Goal: Use online tool/utility: Use online tool/utility

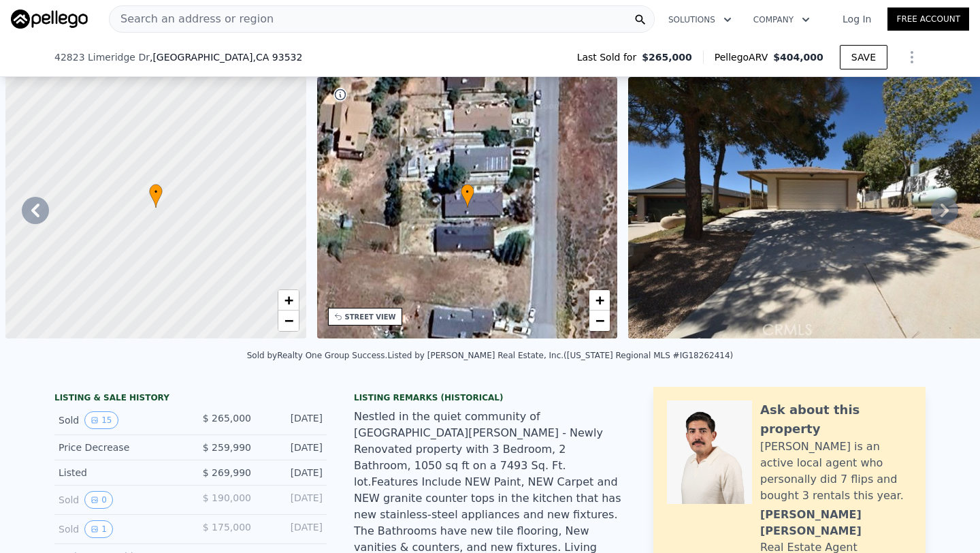
scroll to position [0, 532]
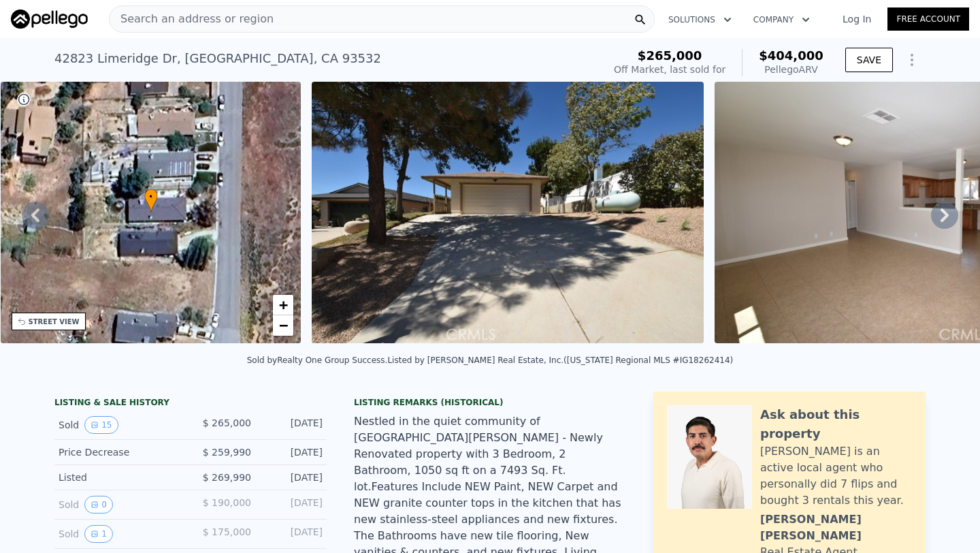
click at [264, 20] on div "Search an address or region" at bounding box center [382, 18] width 546 height 27
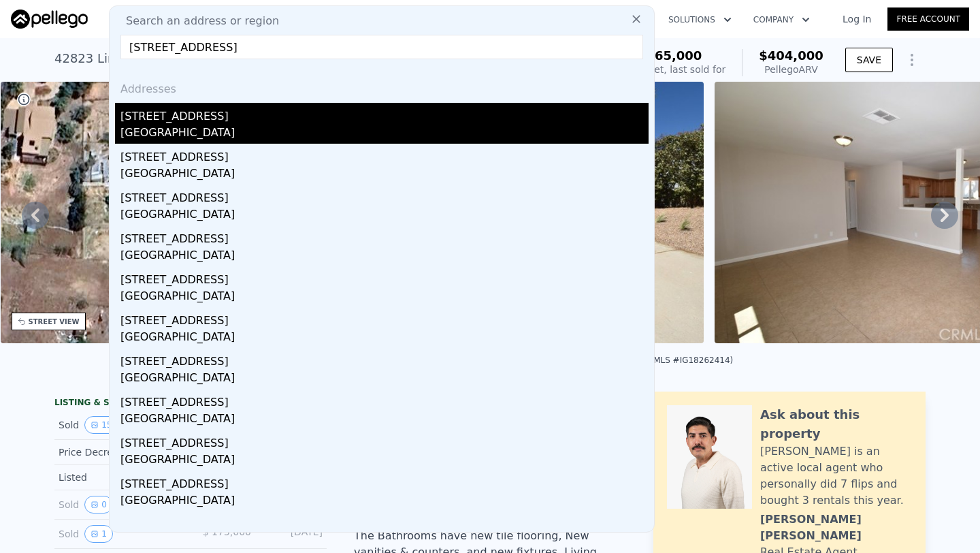
type input "[STREET_ADDRESS]"
click at [219, 120] on div "[STREET_ADDRESS]" at bounding box center [384, 114] width 528 height 22
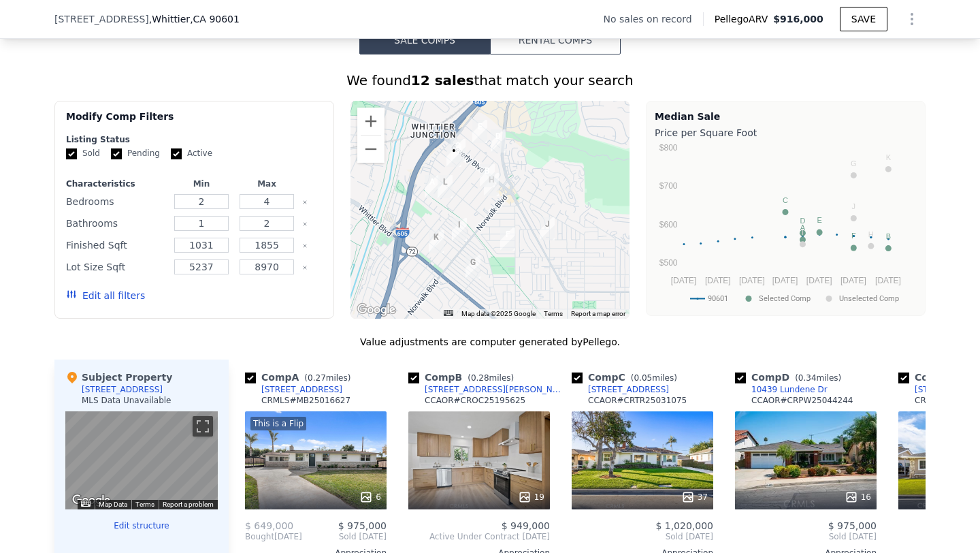
scroll to position [1000, 0]
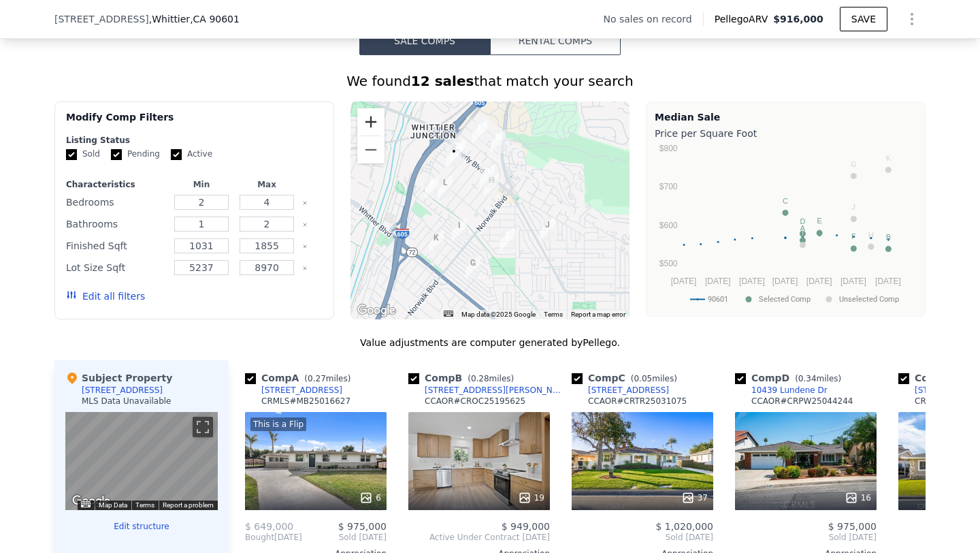
click at [369, 114] on button "Zoom in" at bounding box center [370, 121] width 27 height 27
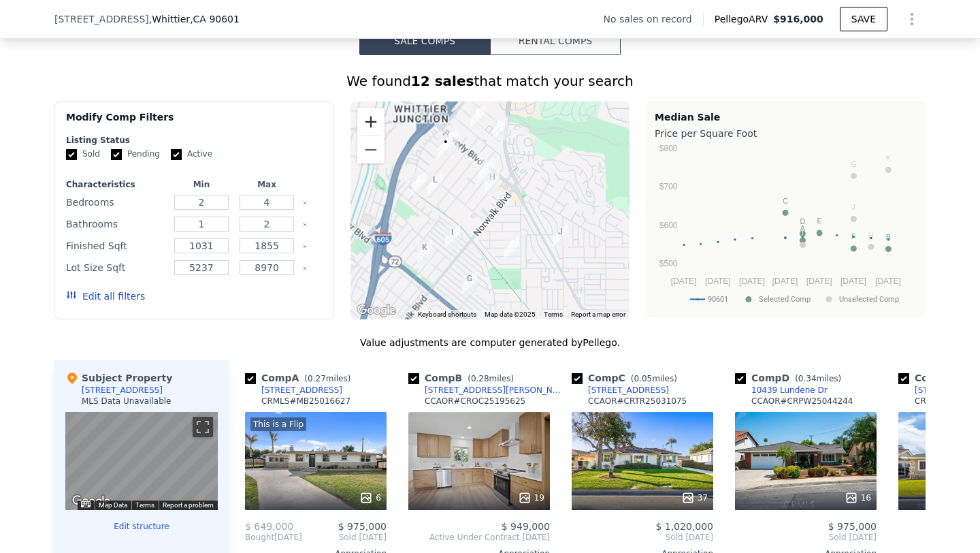
click at [369, 114] on button "Zoom in" at bounding box center [370, 121] width 27 height 27
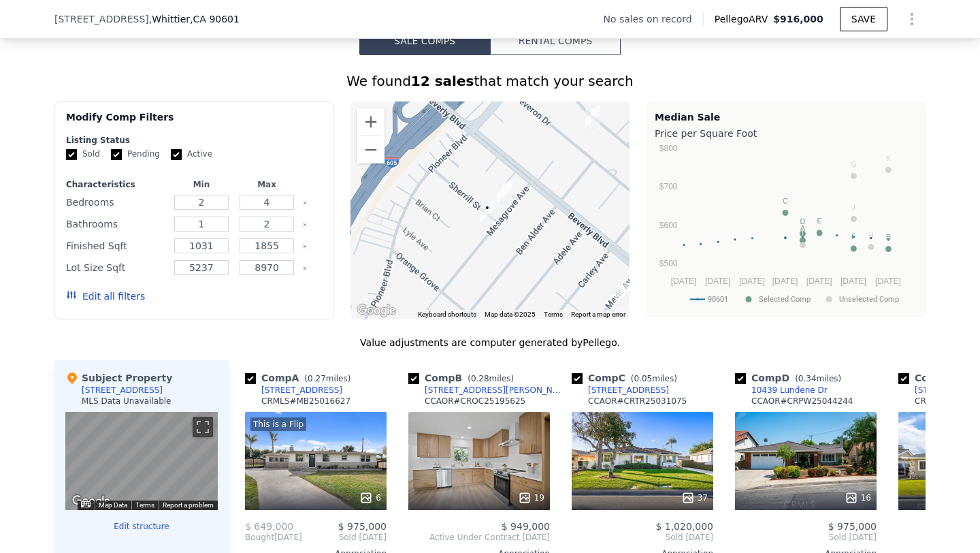
drag, startPoint x: 487, startPoint y: 162, endPoint x: 628, endPoint y: 351, distance: 236.0
click at [628, 351] on div "We found 12 sales that match your search Filters Map Prices Modify Comp Filters…" at bounding box center [489, 436] width 871 height 731
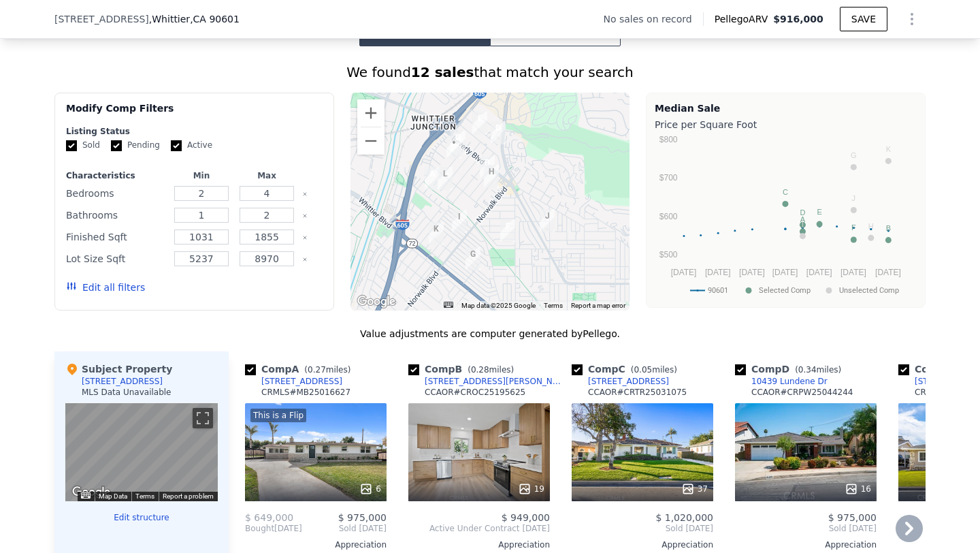
scroll to position [1010, 0]
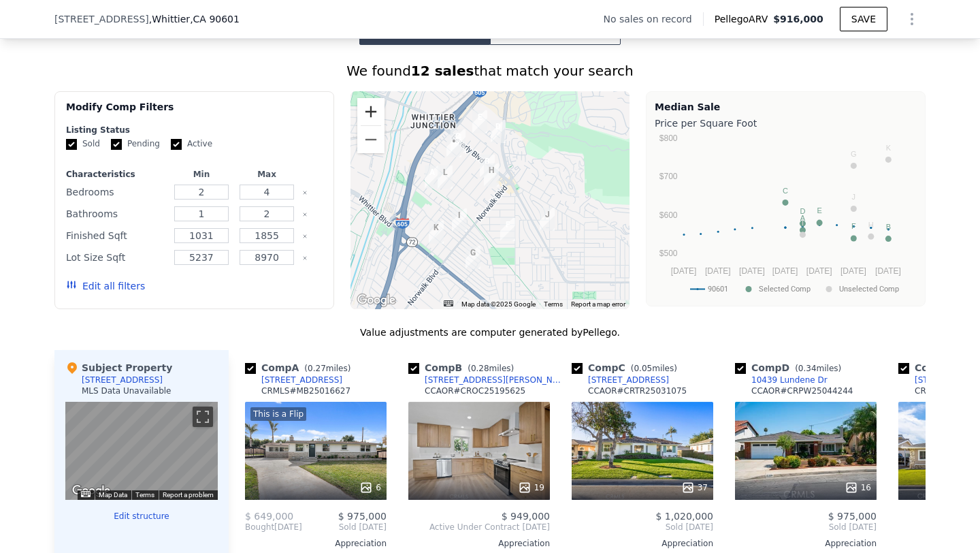
click at [373, 119] on button "Zoom in" at bounding box center [370, 111] width 27 height 27
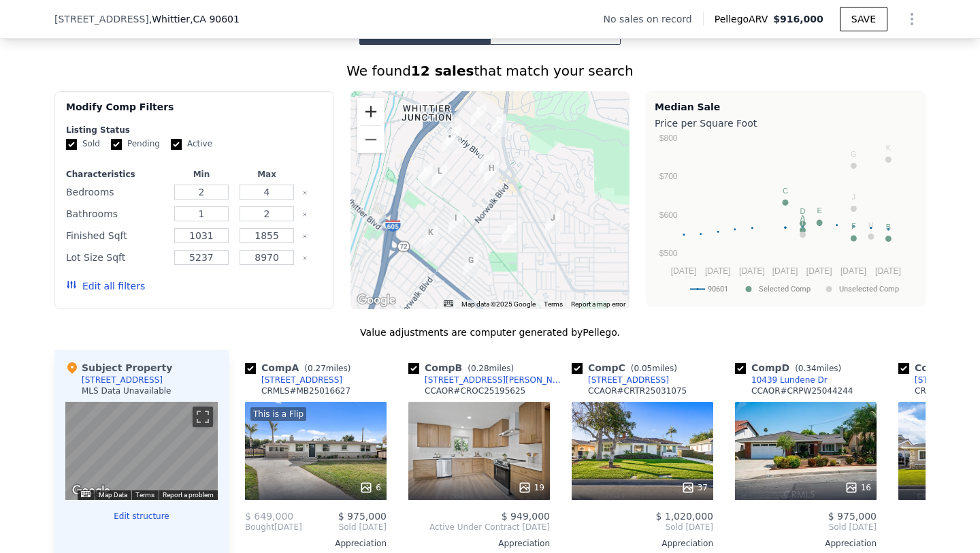
click at [373, 119] on button "Zoom in" at bounding box center [370, 111] width 27 height 27
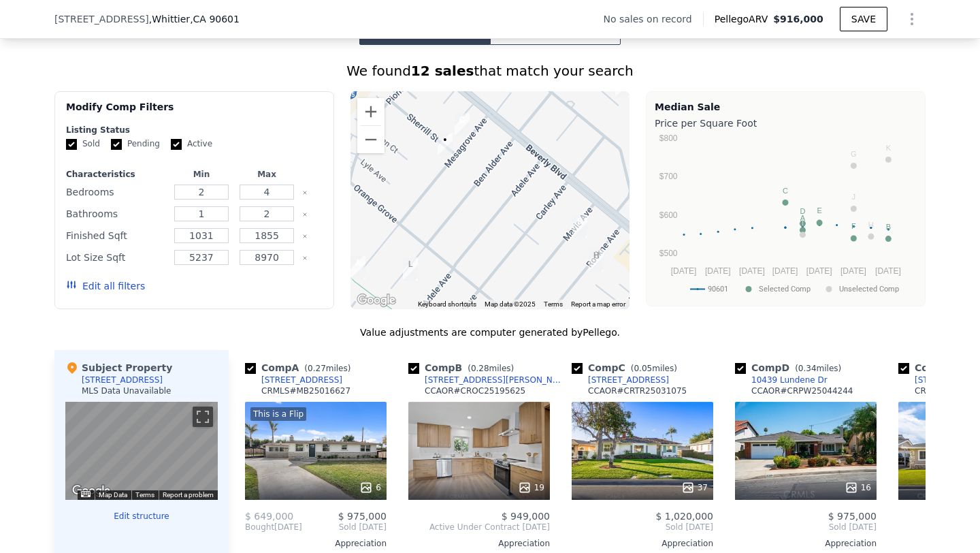
drag, startPoint x: 481, startPoint y: 160, endPoint x: 581, endPoint y: 281, distance: 156.7
click at [581, 281] on div at bounding box center [491, 200] width 280 height 218
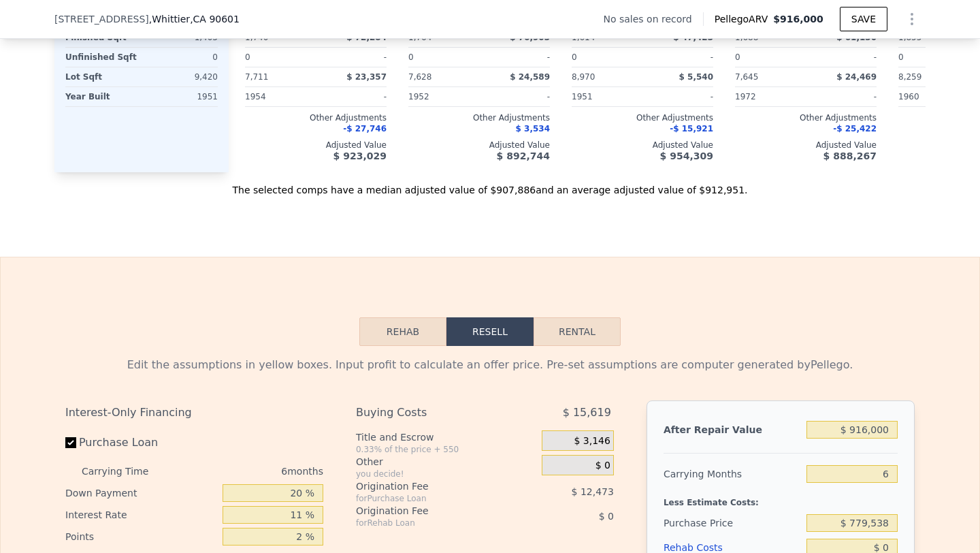
scroll to position [1658, 0]
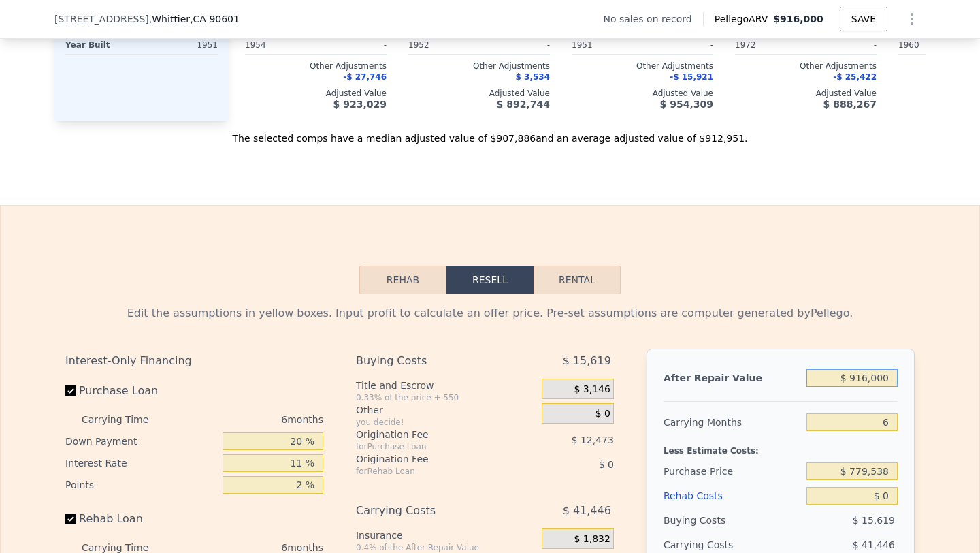
click at [867, 378] on input "$ 916,000" at bounding box center [852, 378] width 91 height 18
type input "$ 9,000"
type input "-$ 826,819"
type input "$ 900,000"
type input "$ 14,882"
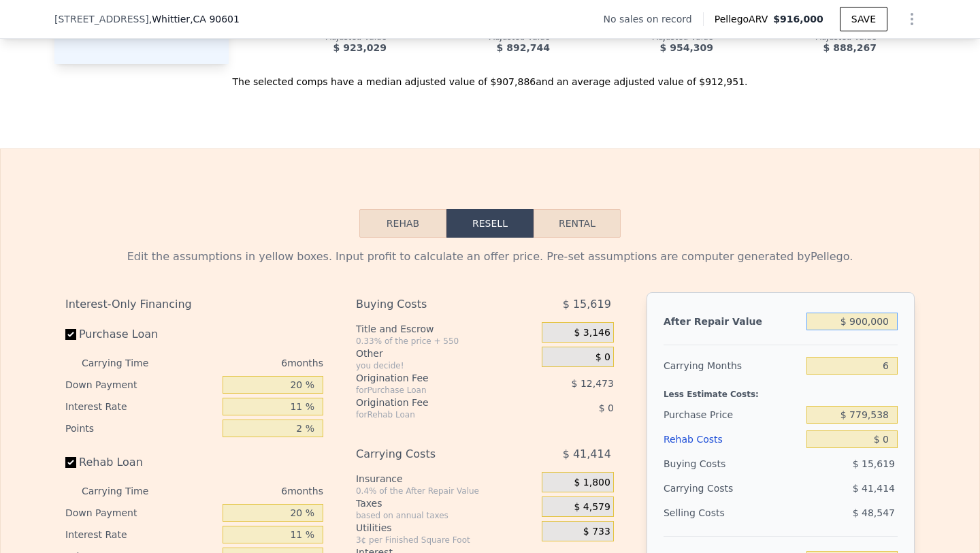
scroll to position [1720, 0]
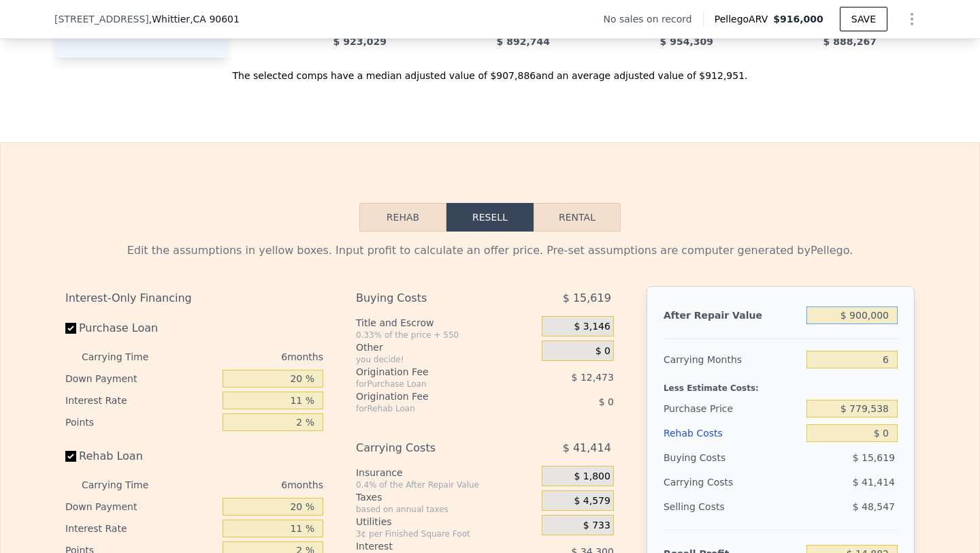
type input "$ 900,000"
click at [860, 405] on input "$ 779,538" at bounding box center [852, 409] width 91 height 18
type input "$ 700,000"
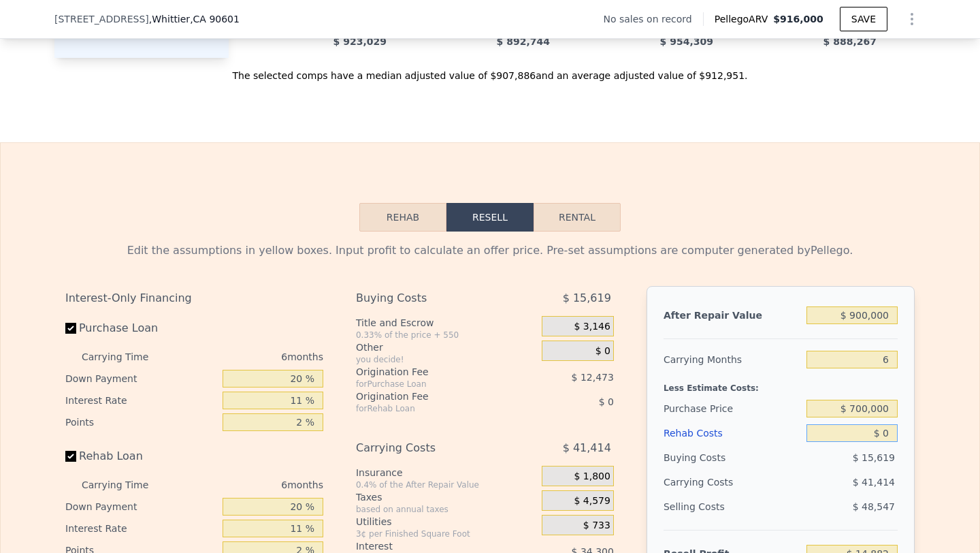
click at [867, 428] on input "$ 0" at bounding box center [852, 433] width 91 height 18
type input "$ 99,462"
click at [867, 428] on input "$ 0" at bounding box center [852, 433] width 91 height 18
type input "$ 1"
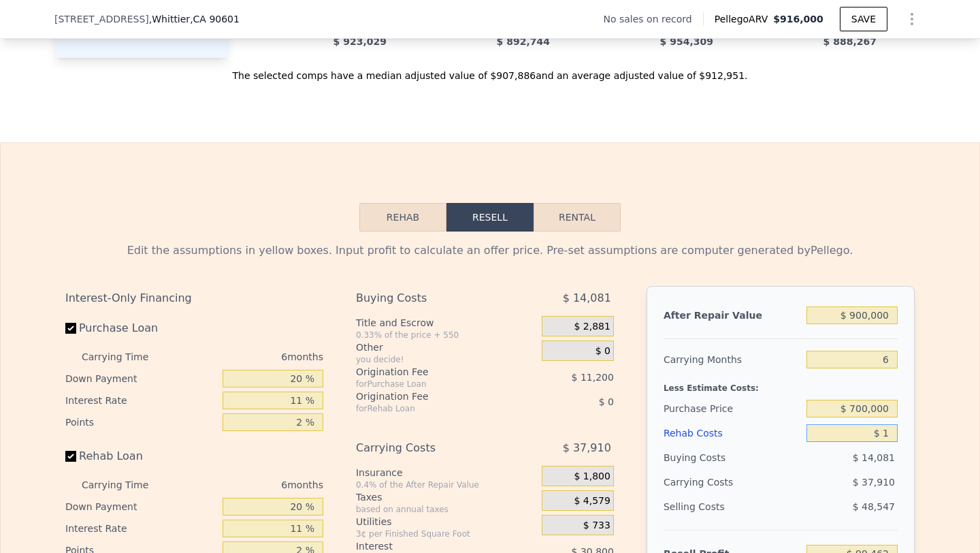
type input "$ 99,461"
type input "$ 12,000"
type input "$ 86,742"
type input "$ 120,000"
type input "-$ 27,738"
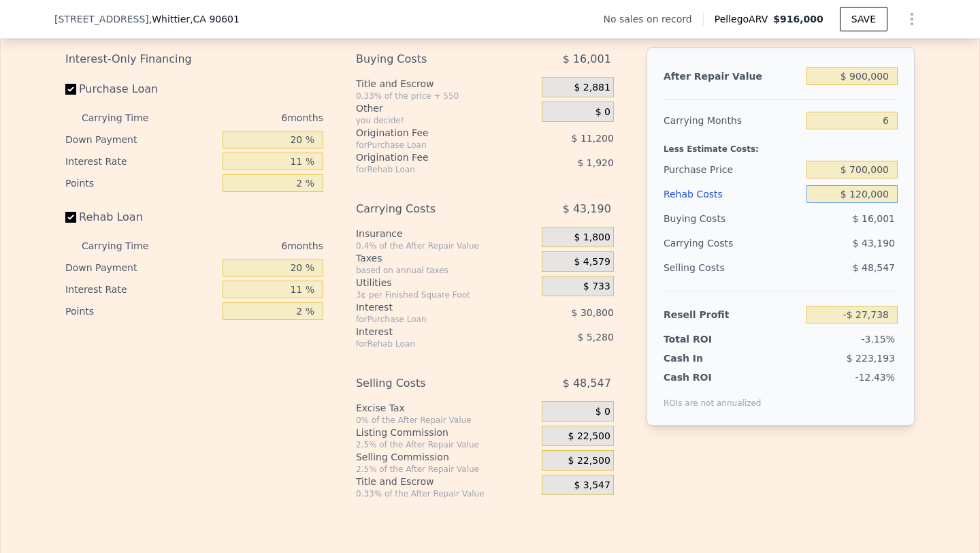
scroll to position [1963, 0]
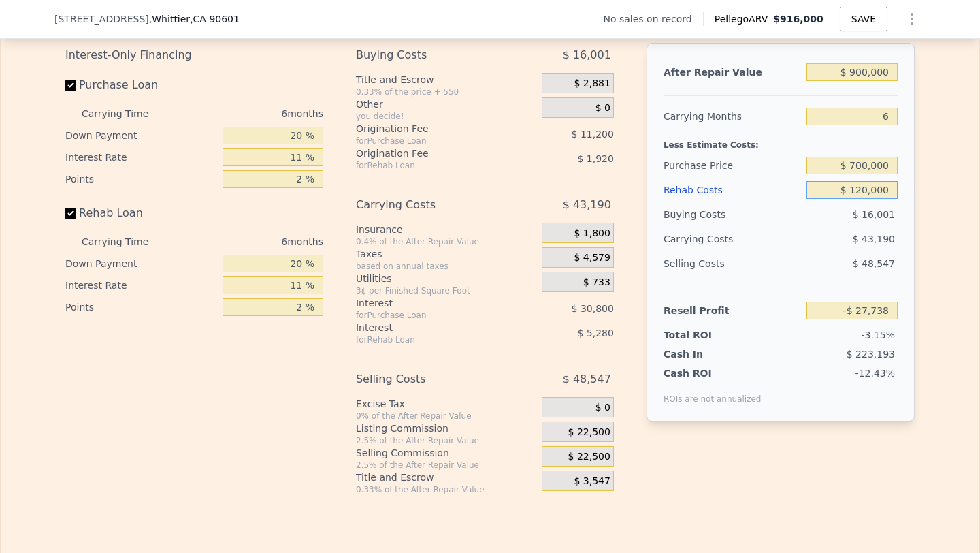
type input "$ 120,000"
type input "$ 916,000"
type input "$ 0"
type input "$ 29,997"
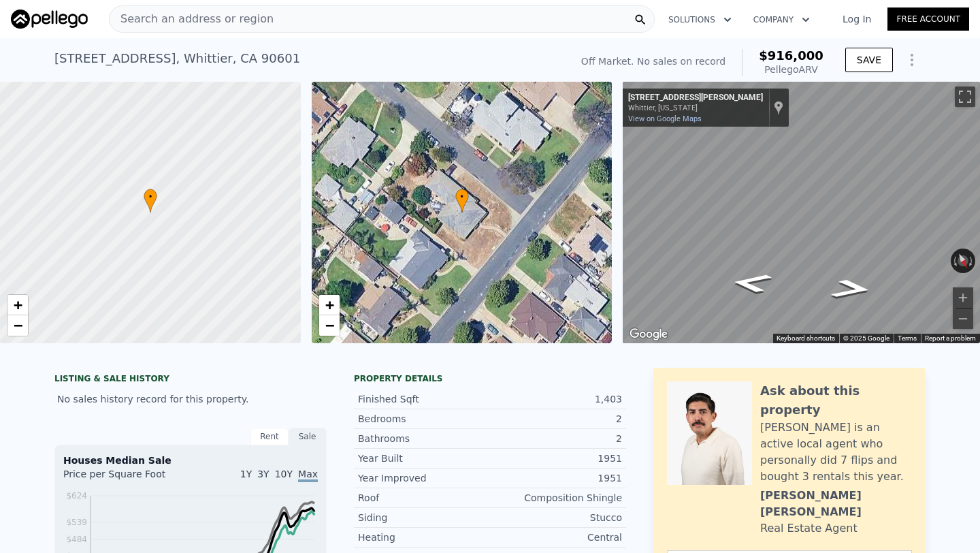
click at [201, 14] on span "Search an address or region" at bounding box center [192, 19] width 164 height 16
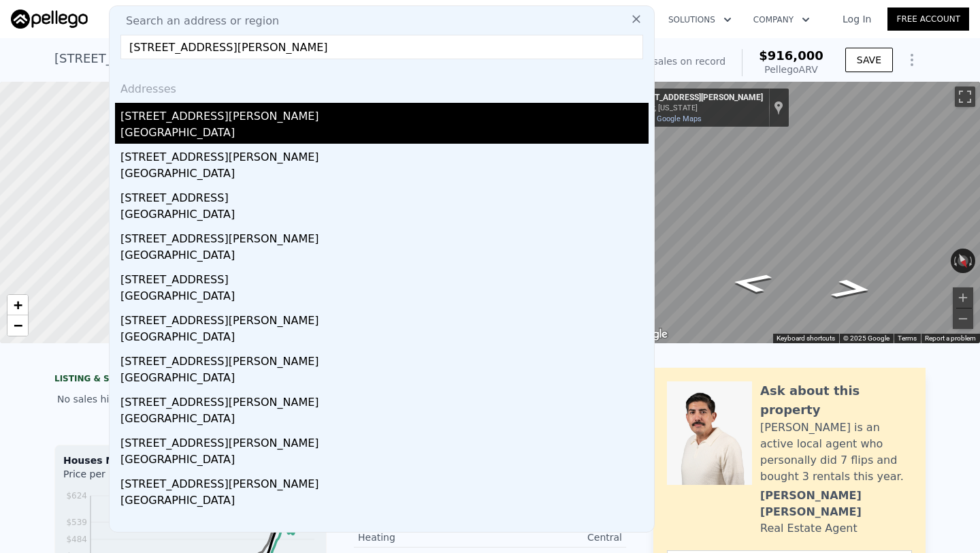
type input "[STREET_ADDRESS][PERSON_NAME]"
click at [233, 127] on div "[GEOGRAPHIC_DATA]" at bounding box center [384, 134] width 528 height 19
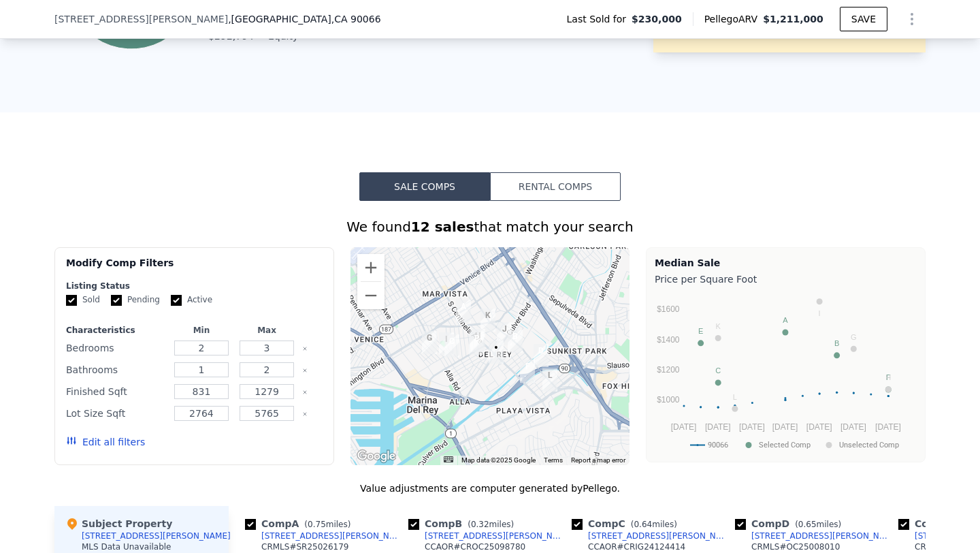
scroll to position [926, 0]
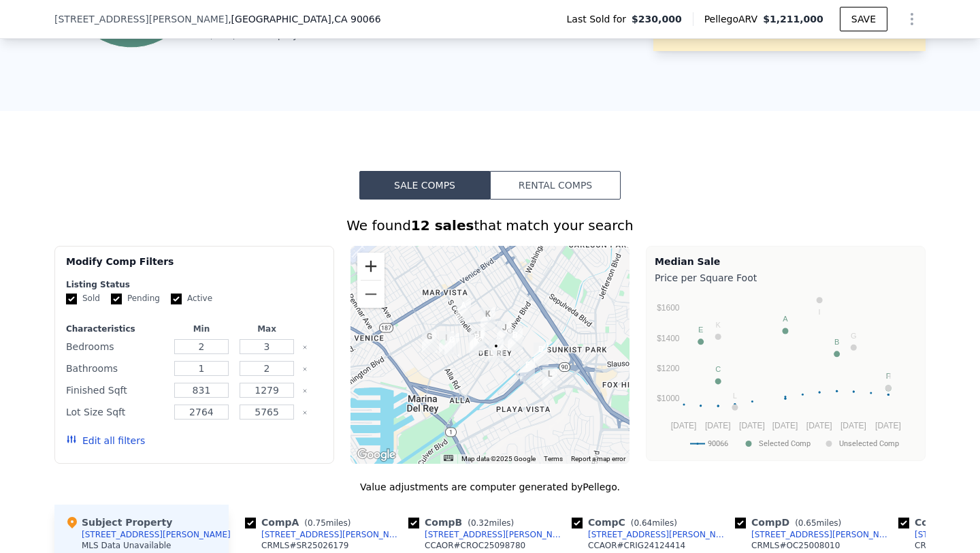
click at [375, 276] on button "Zoom in" at bounding box center [370, 266] width 27 height 27
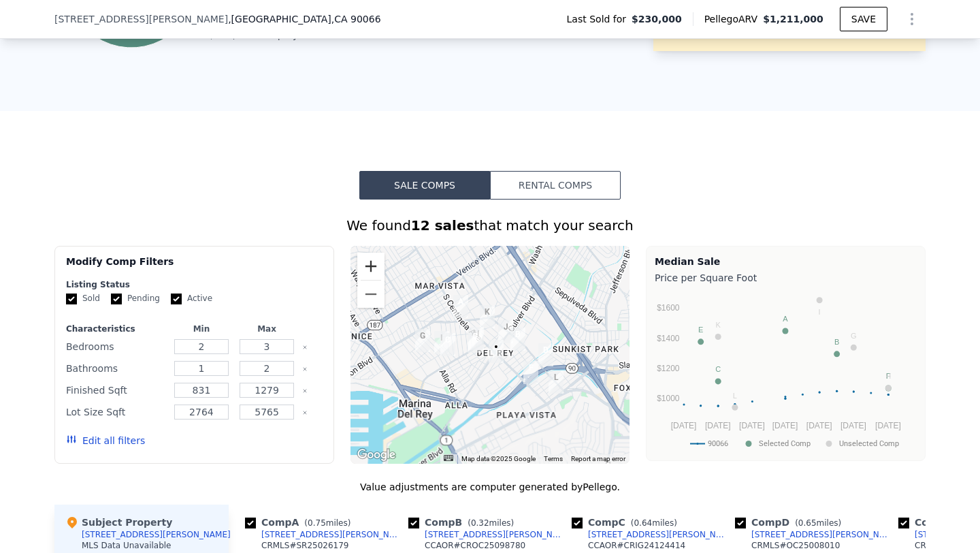
click at [375, 276] on button "Zoom in" at bounding box center [370, 266] width 27 height 27
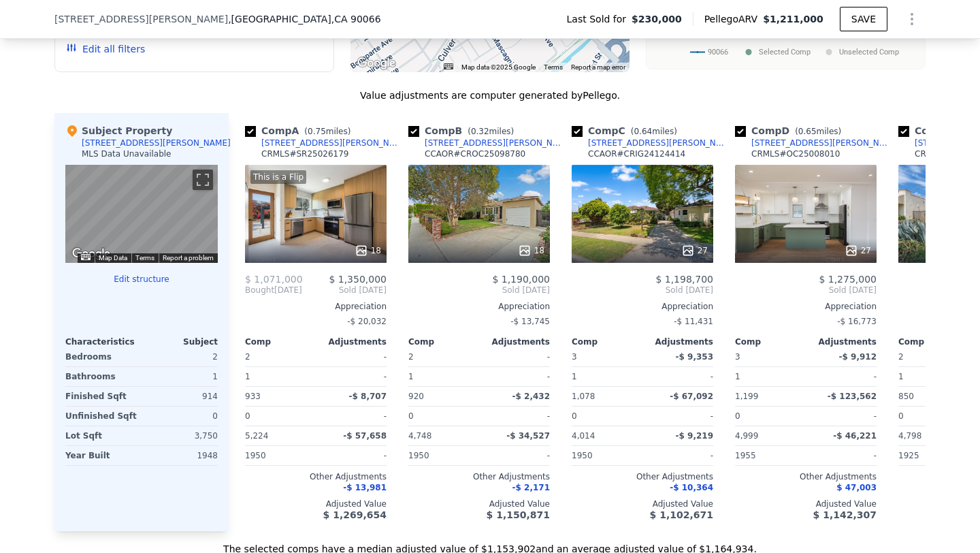
scroll to position [1350, 0]
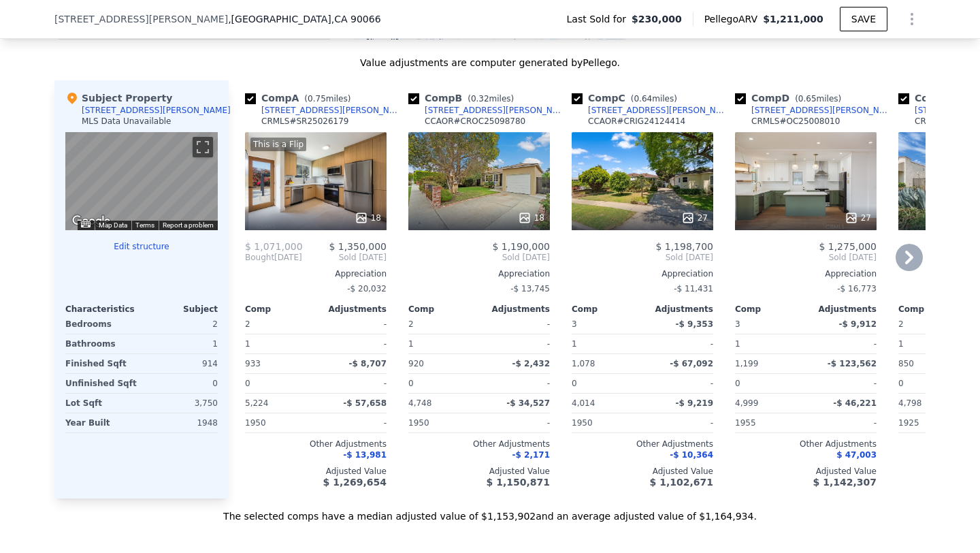
click at [488, 169] on div "18" at bounding box center [479, 181] width 142 height 98
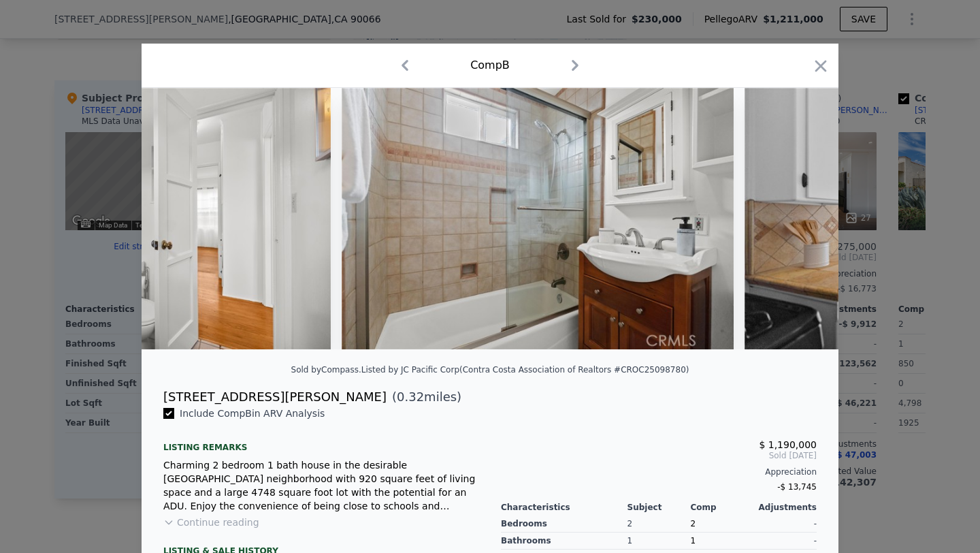
scroll to position [0, 4929]
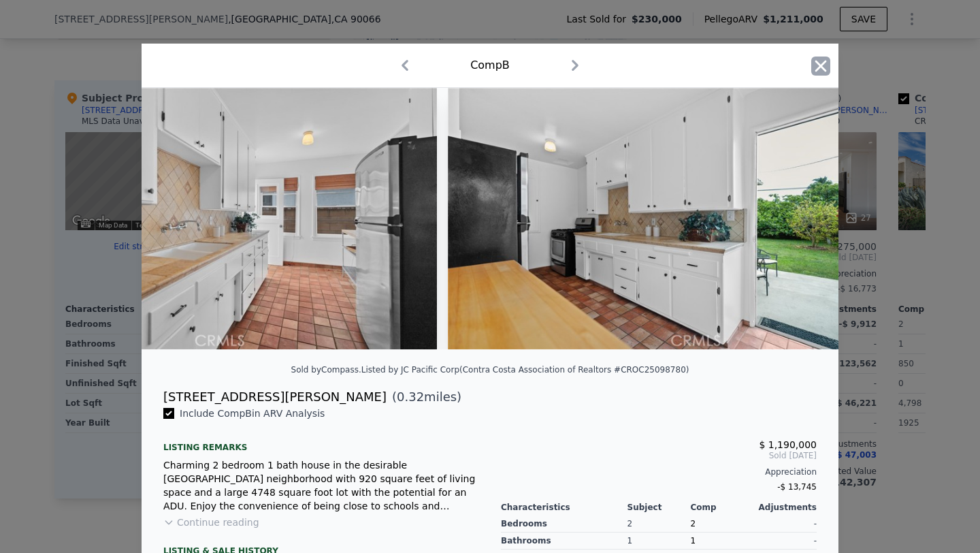
click at [820, 70] on icon "button" at bounding box center [820, 66] width 19 height 19
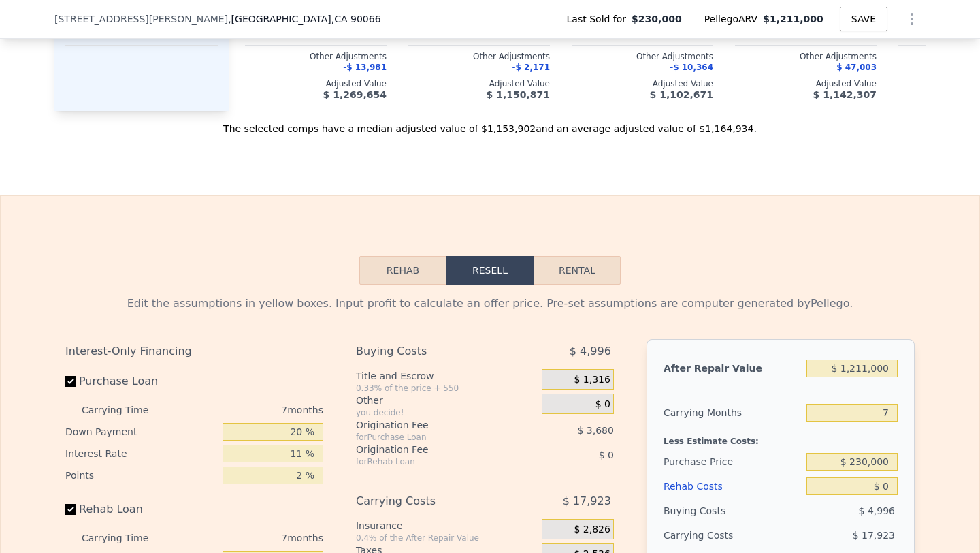
scroll to position [1772, 0]
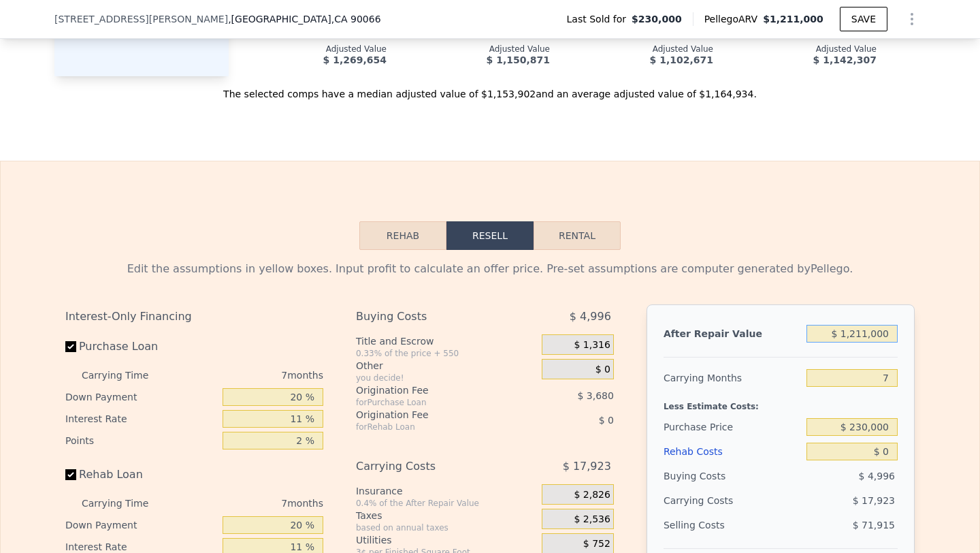
click at [868, 325] on input "$ 1,211,000" at bounding box center [852, 334] width 91 height 18
type input "$ 12"
type input "-$ 250,631"
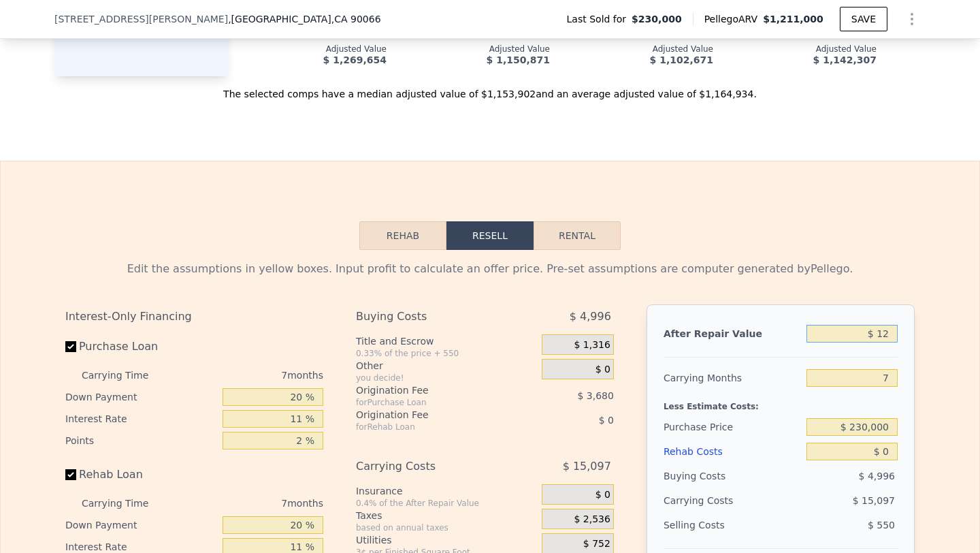
type input "$ 120"
type input "-$ 250,530"
type input "$ 1,200"
type input "-$ 249,517"
type input "$ 12,000"
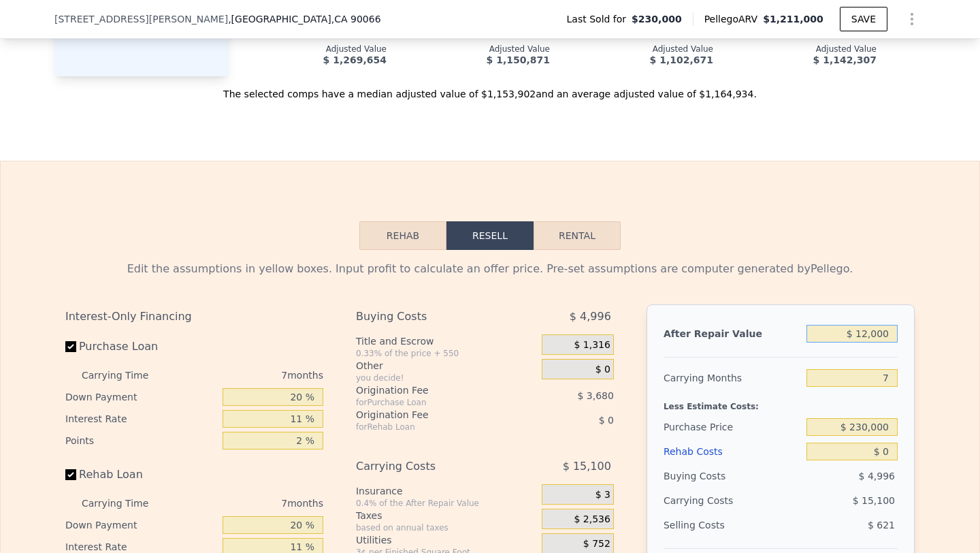
type input "-$ 239,378"
type input "$ 120,000"
type input "-$ 137,995"
type input "$ 1,200,000"
type input "$ 875,841"
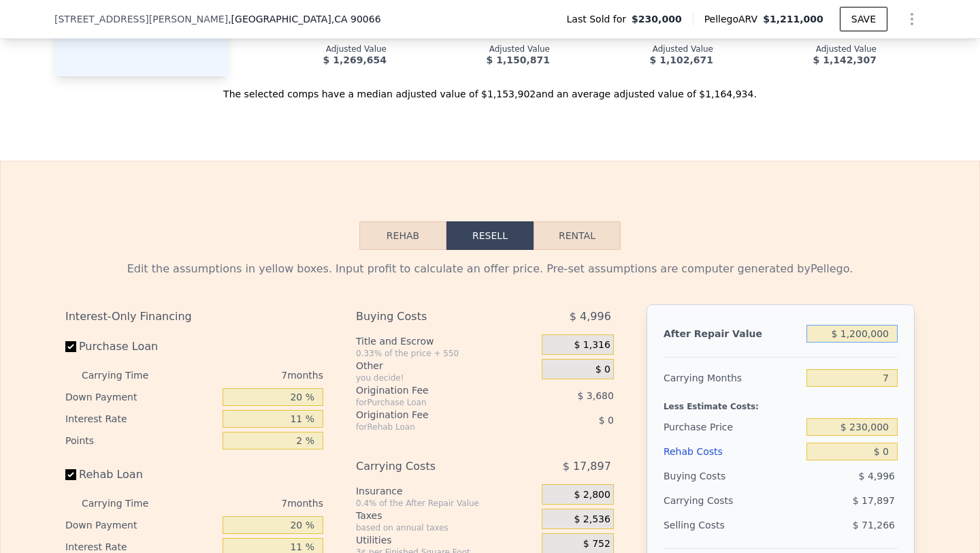
type input "$ 1,200,000"
click at [894, 372] on input "7" at bounding box center [852, 378] width 91 height 18
type input "6"
type input "$ 878,397"
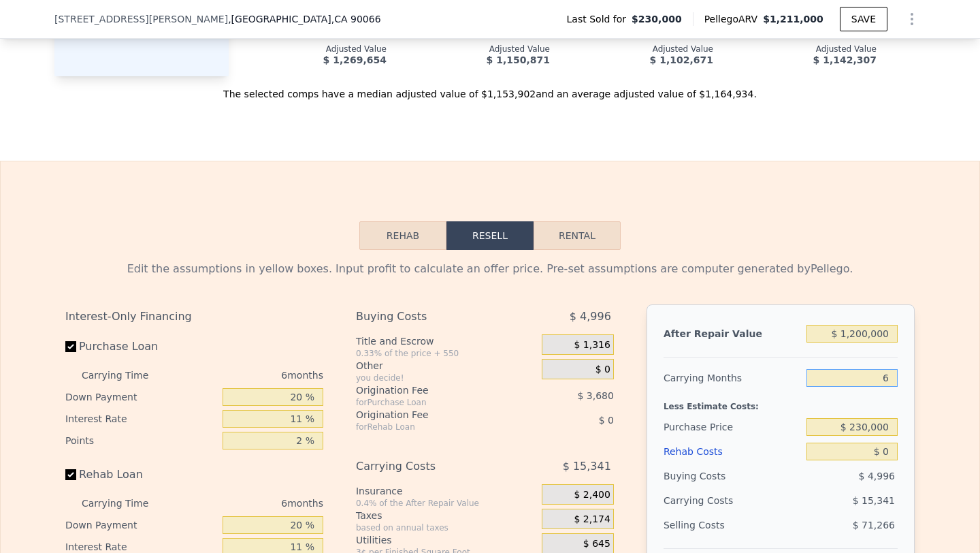
type input "6"
click at [867, 428] on input "$ 230,000" at bounding box center [852, 427] width 91 height 18
type input "$ 850,000"
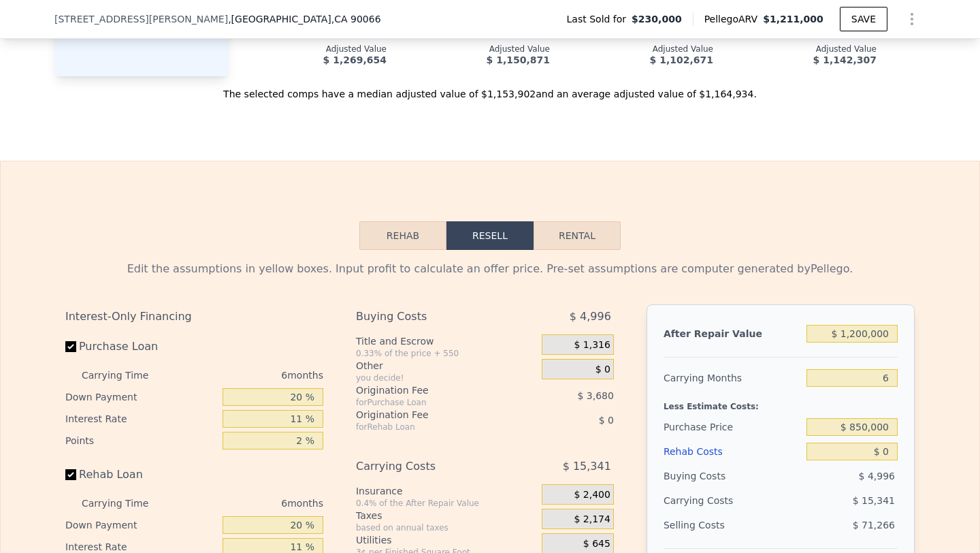
click at [786, 400] on div "Less Estimate Costs:" at bounding box center [781, 402] width 234 height 25
type input "$ 219,136"
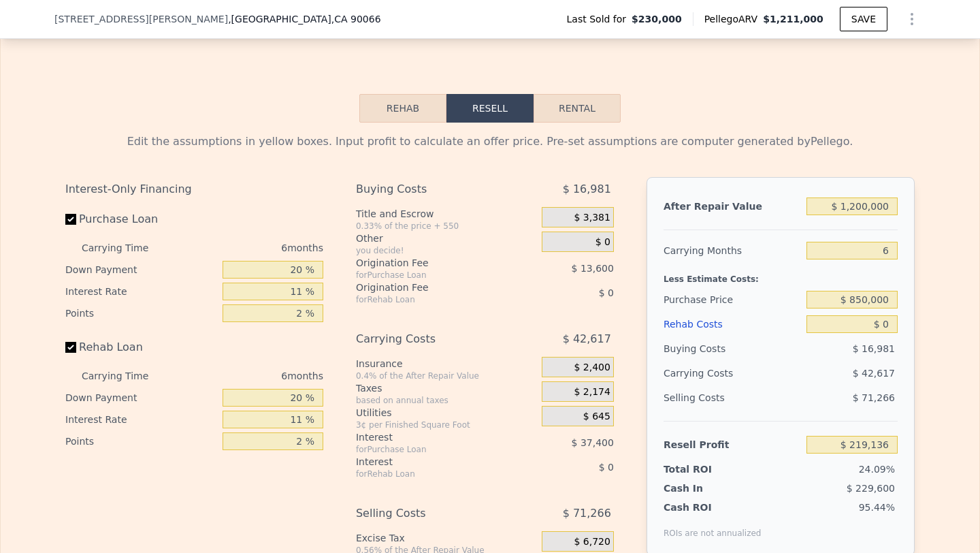
scroll to position [1908, 0]
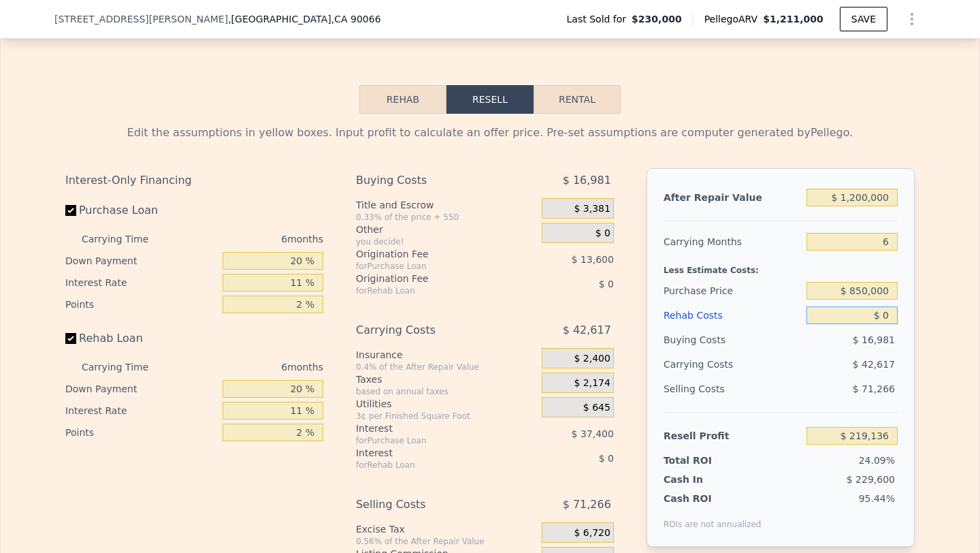
click at [876, 316] on input "$ 0" at bounding box center [852, 315] width 91 height 18
type input "$ 100"
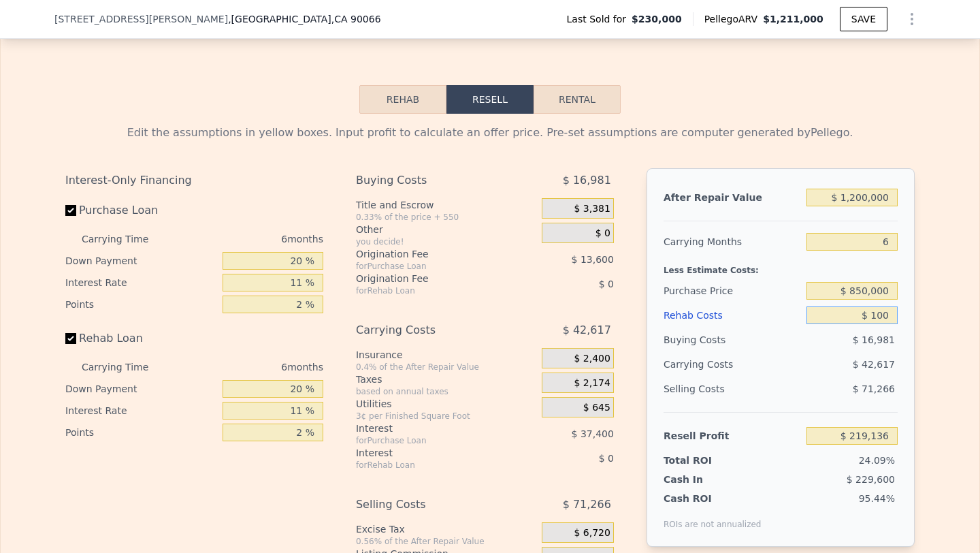
type input "$ 219,028"
type input "$ 1,000"
type input "$ 218,078"
type input "$ 100,000"
type input "$ 113,138"
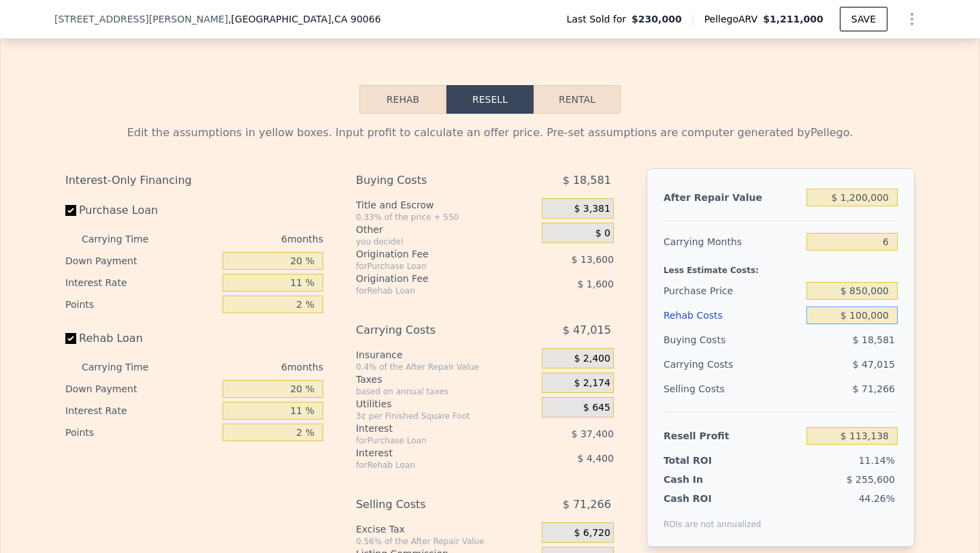
type input "$ 100,000"
click at [854, 362] on div "$ 47,015" at bounding box center [826, 364] width 144 height 25
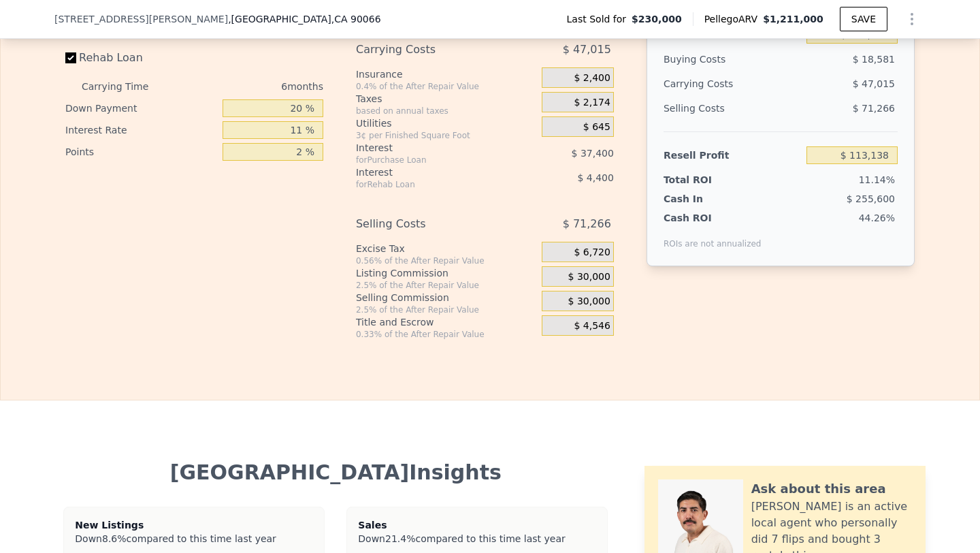
click at [582, 304] on span "$ 30,000" at bounding box center [589, 301] width 42 height 12
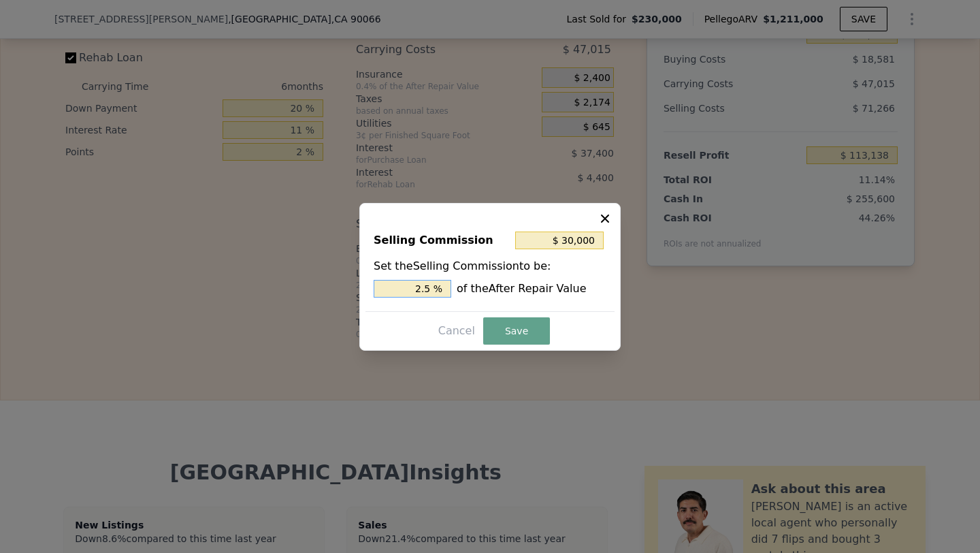
click at [397, 286] on input "2.5 %" at bounding box center [413, 289] width 78 height 18
type input "$ 0"
type input "0 %"
click at [506, 320] on button "Save" at bounding box center [516, 330] width 67 height 27
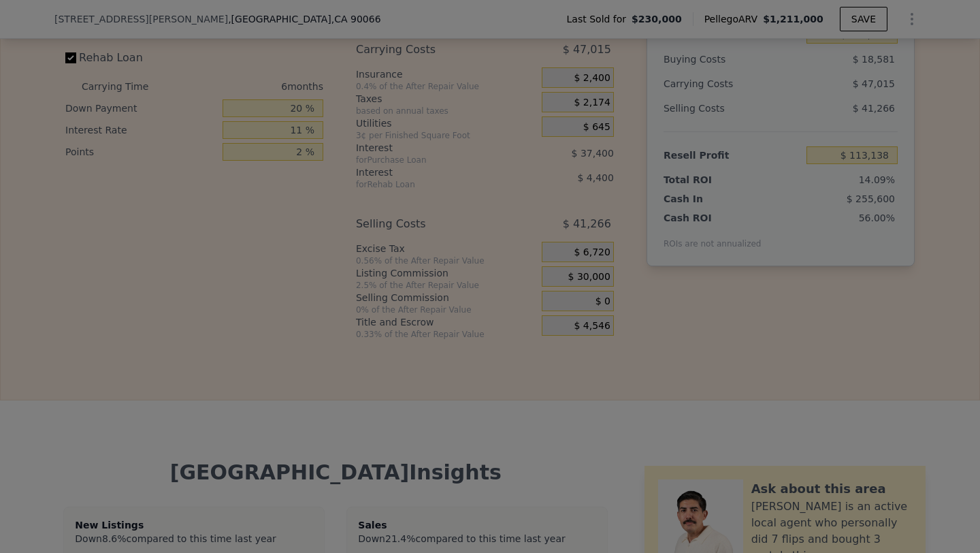
type input "$ 143,138"
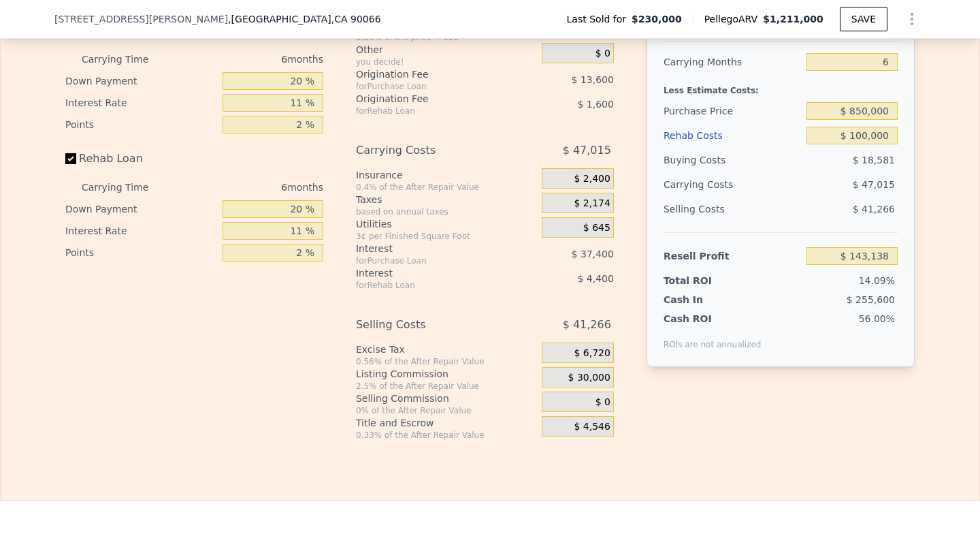
scroll to position [2089, 0]
click at [869, 111] on input "$ 850,000" at bounding box center [852, 110] width 91 height 18
type input "$ 900,000"
click at [831, 193] on div "$ 47,015" at bounding box center [826, 184] width 144 height 25
type input "$ 89,970"
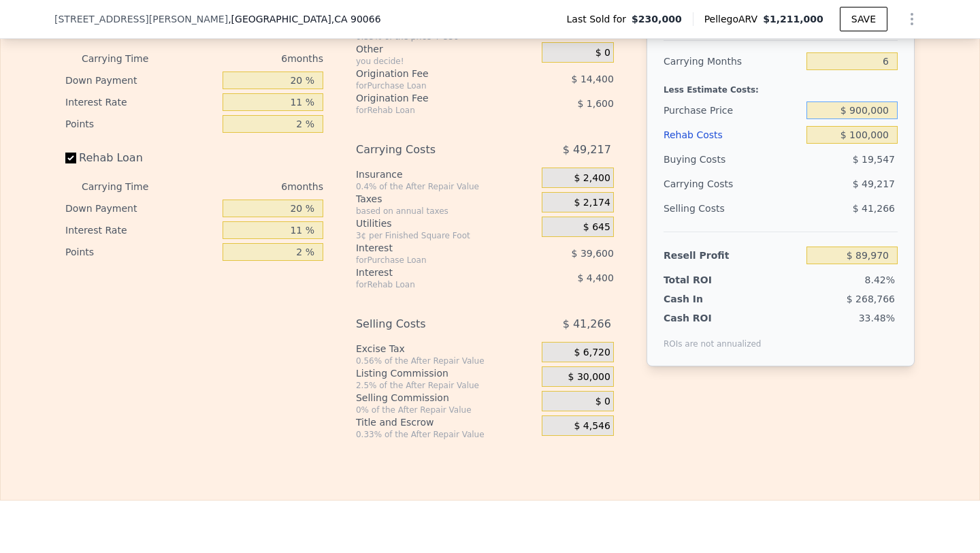
click at [867, 110] on input "$ 900,000" at bounding box center [852, 110] width 91 height 18
type input "$ 875,000"
click at [859, 150] on div "$ 19,547" at bounding box center [853, 159] width 92 height 25
type input "$ 116,551"
type input "$ 1,211,000"
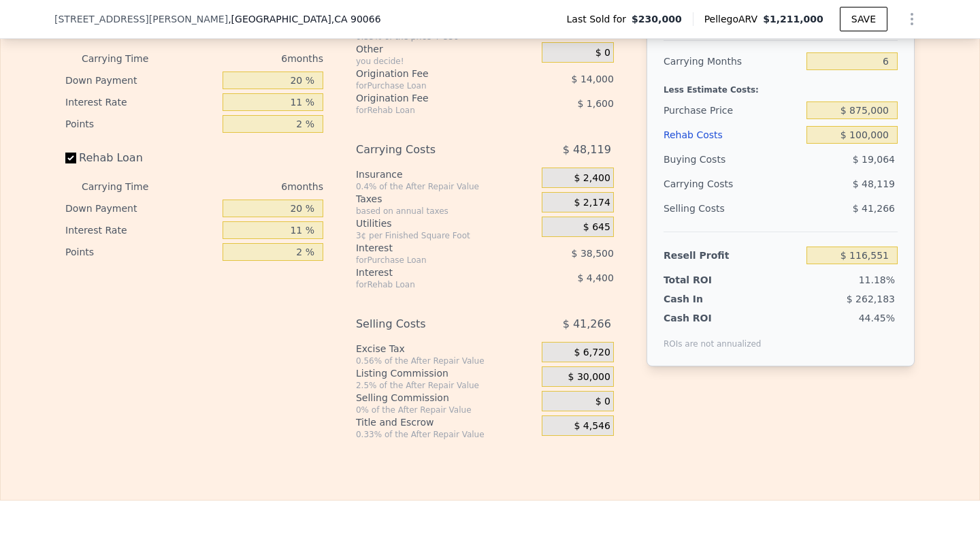
type input "7"
type input "$ 0"
type input "$ 886,166"
